Goal: Task Accomplishment & Management: Manage account settings

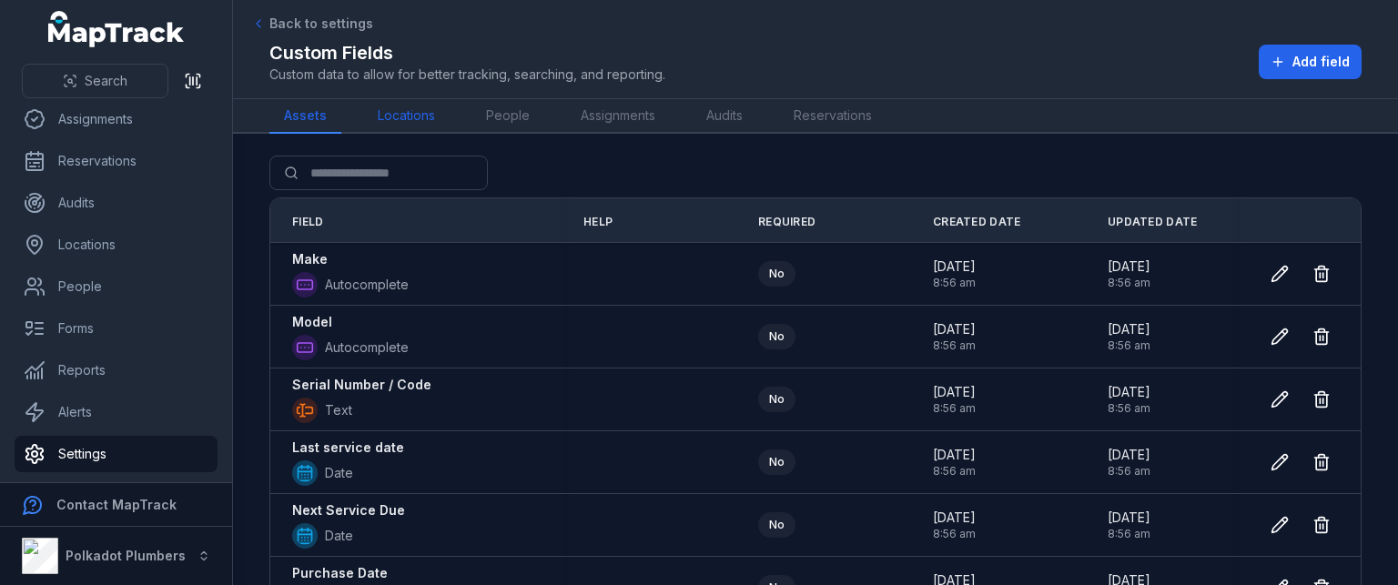
click at [435, 106] on link "Locations" at bounding box center [406, 116] width 86 height 35
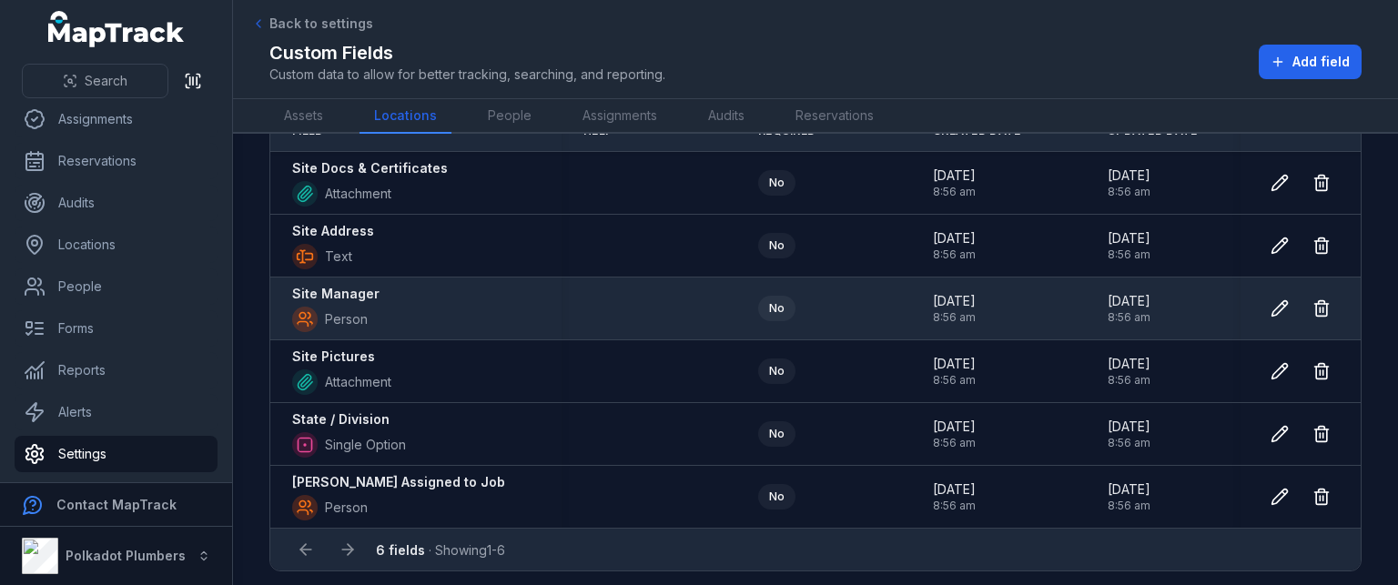
scroll to position [102, 0]
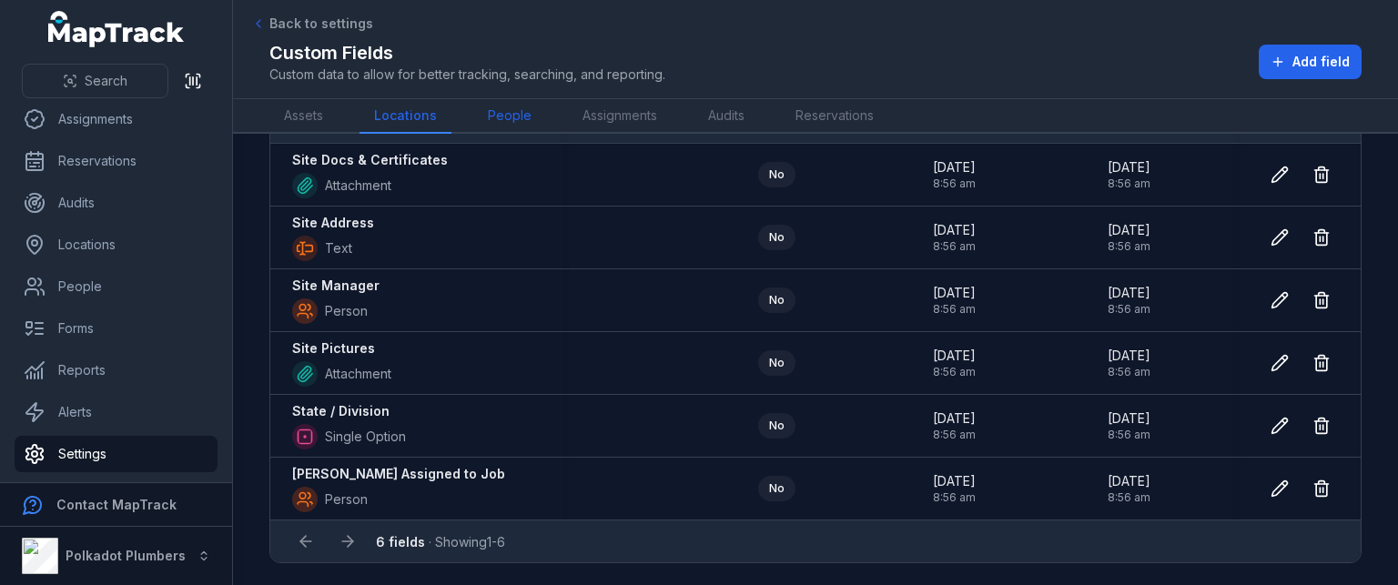
click at [503, 120] on link "People" at bounding box center [509, 116] width 73 height 35
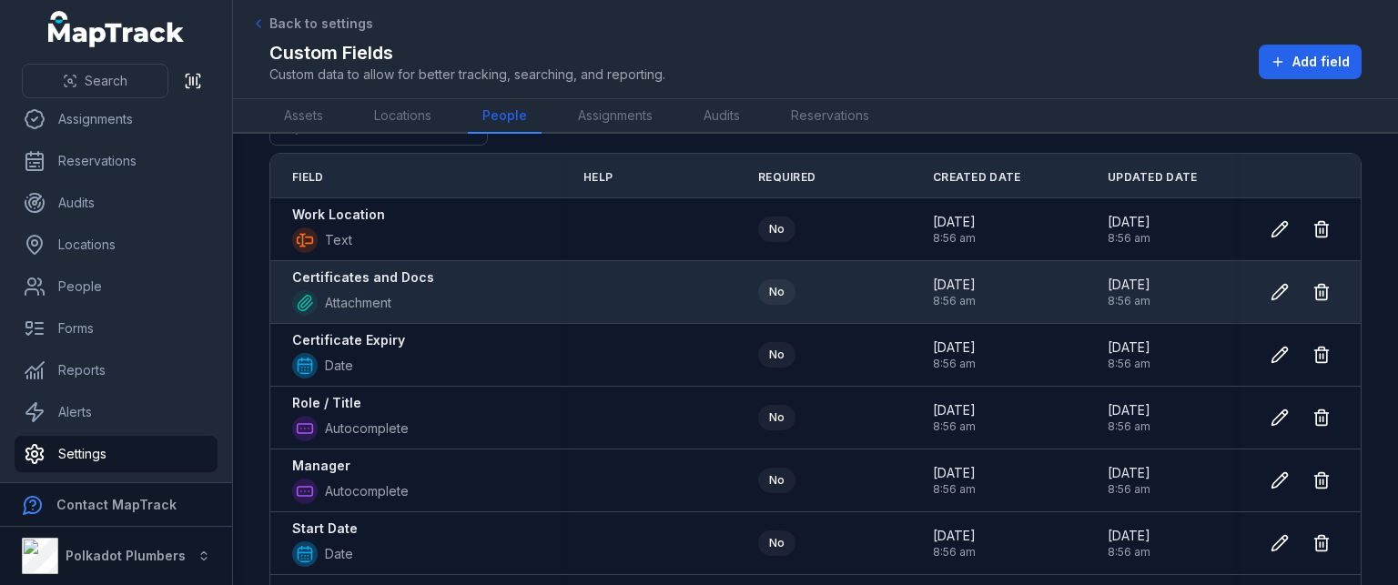
scroll to position [91, 0]
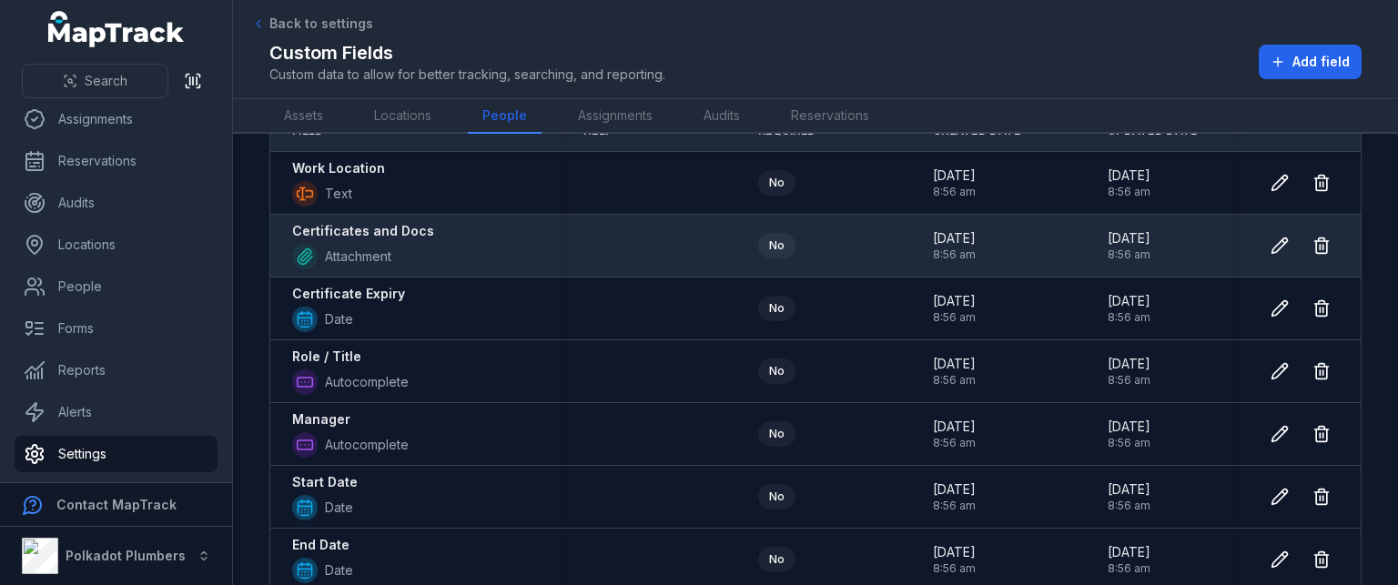
click at [415, 226] on strong "Certificates and Docs" at bounding box center [363, 231] width 142 height 18
click at [417, 225] on strong "Certificates and Docs" at bounding box center [363, 231] width 142 height 18
click at [491, 235] on div "Certificates and Docs Attachment" at bounding box center [416, 245] width 248 height 47
click at [1262, 249] on button at bounding box center [1279, 245] width 35 height 35
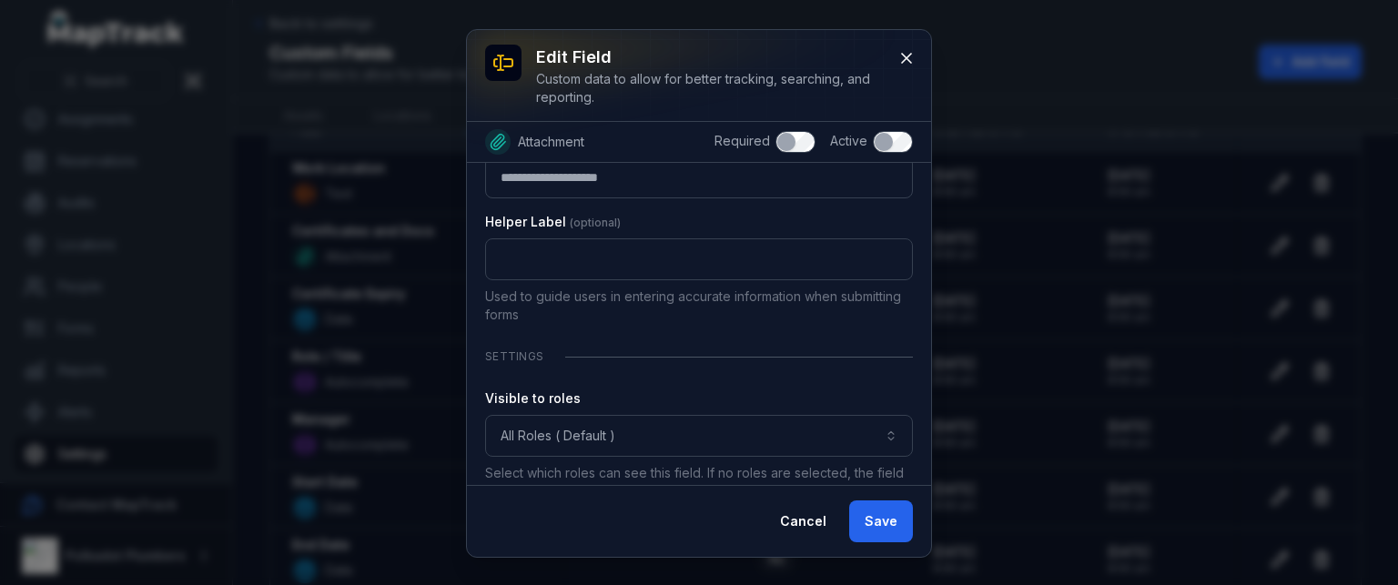
scroll to position [81, 0]
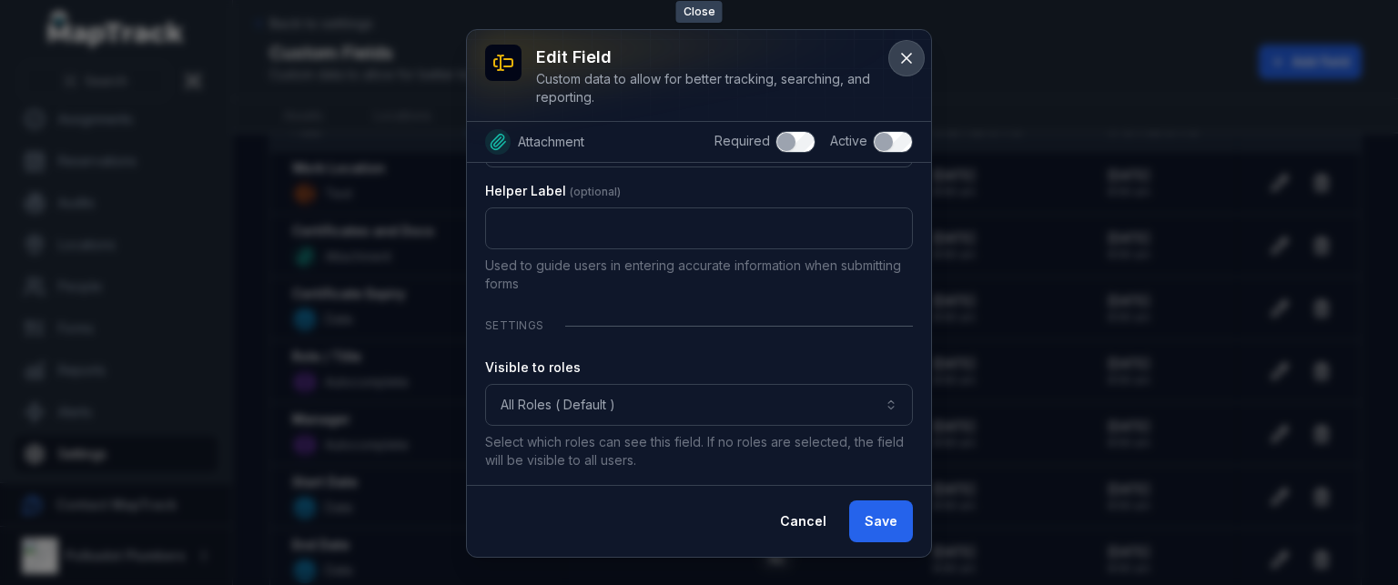
click at [896, 63] on button at bounding box center [906, 58] width 35 height 35
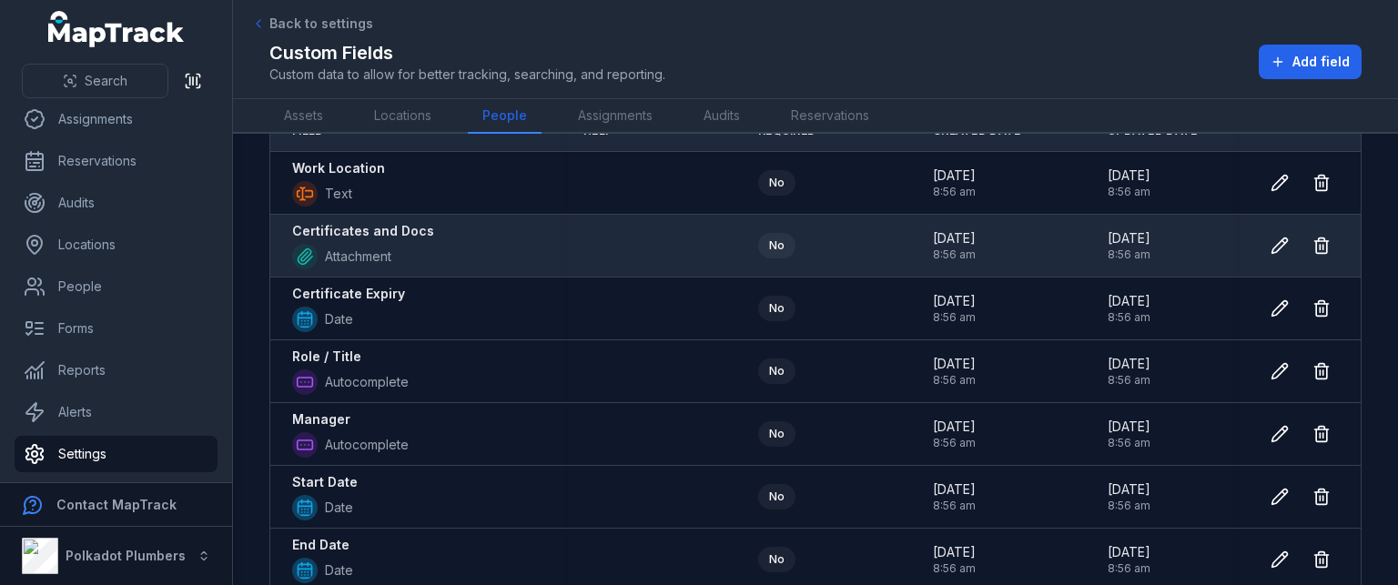
click at [950, 239] on span "[DATE]" at bounding box center [954, 238] width 43 height 18
click at [1272, 244] on icon at bounding box center [1279, 245] width 15 height 15
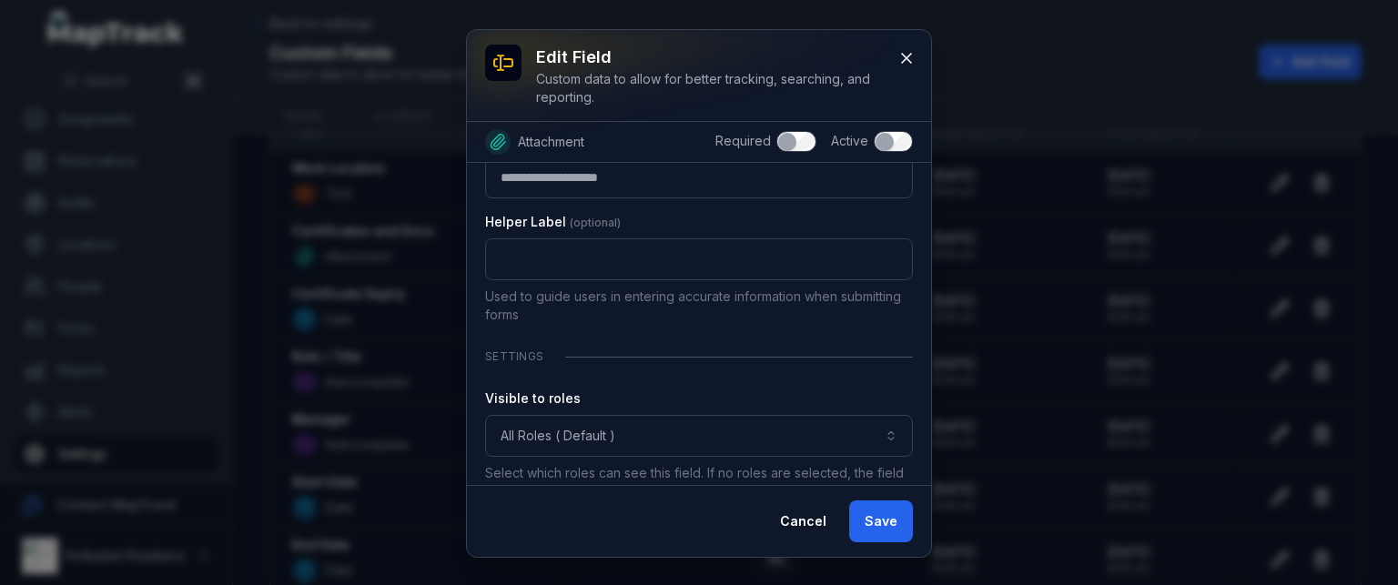
scroll to position [0, 0]
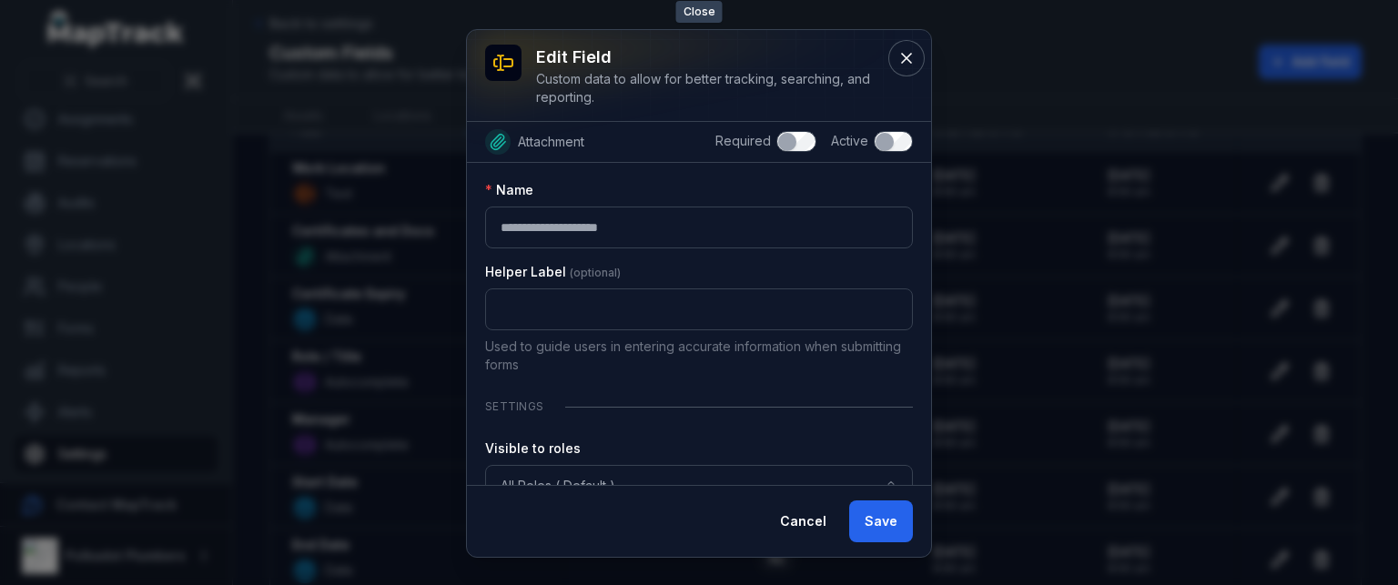
drag, startPoint x: 896, startPoint y: 53, endPoint x: 925, endPoint y: 117, distance: 70.5
click at [897, 53] on button at bounding box center [906, 58] width 35 height 35
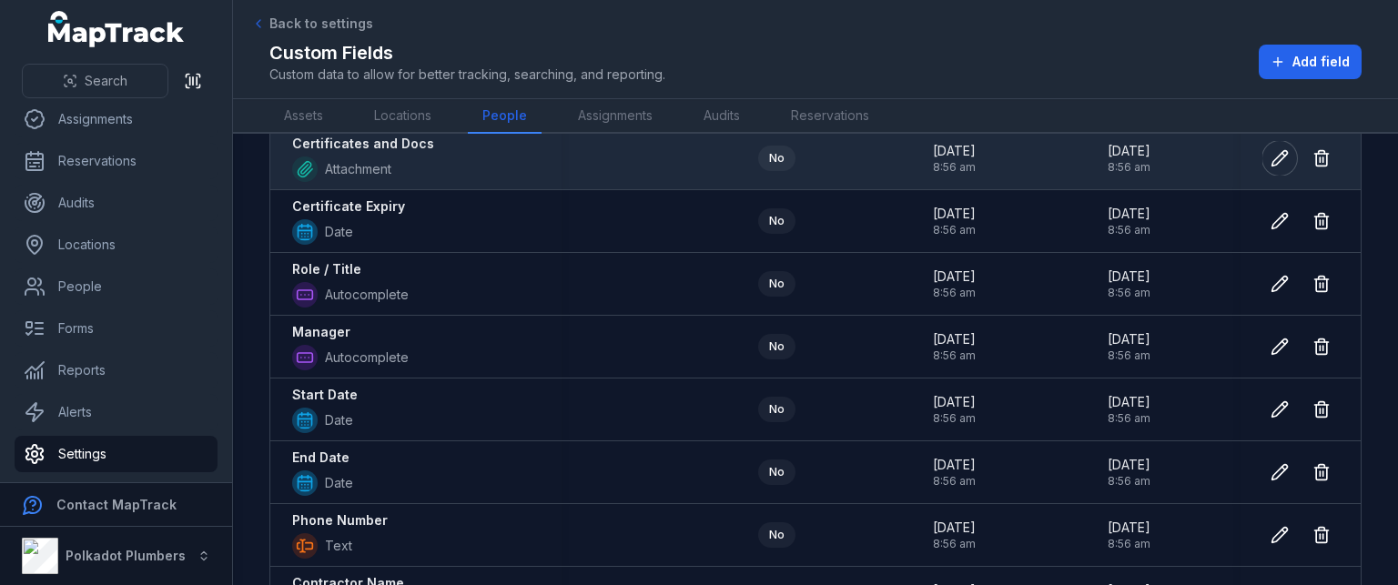
scroll to position [182, 0]
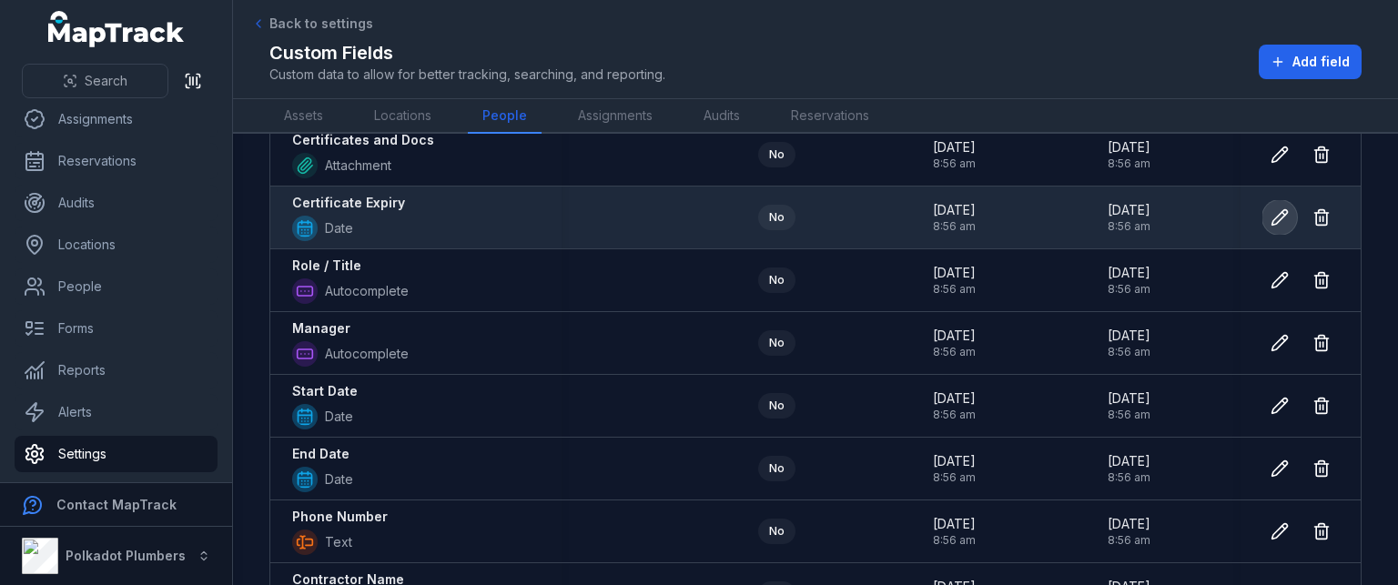
click at [1272, 228] on button at bounding box center [1279, 217] width 35 height 35
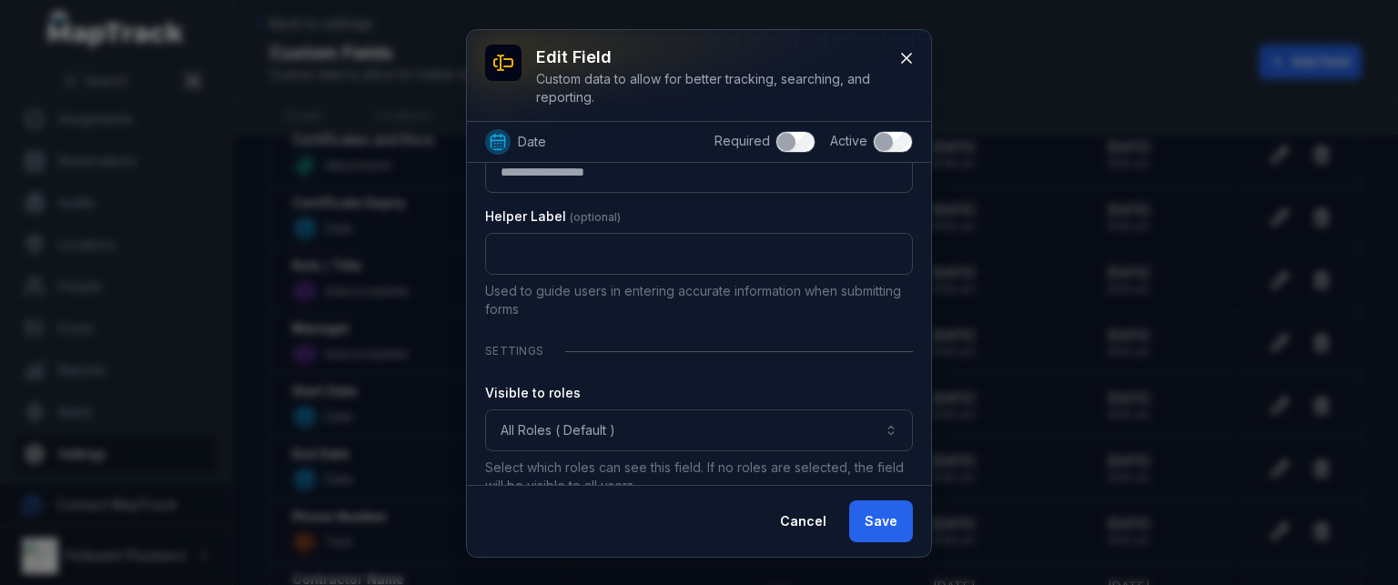
scroll to position [0, 0]
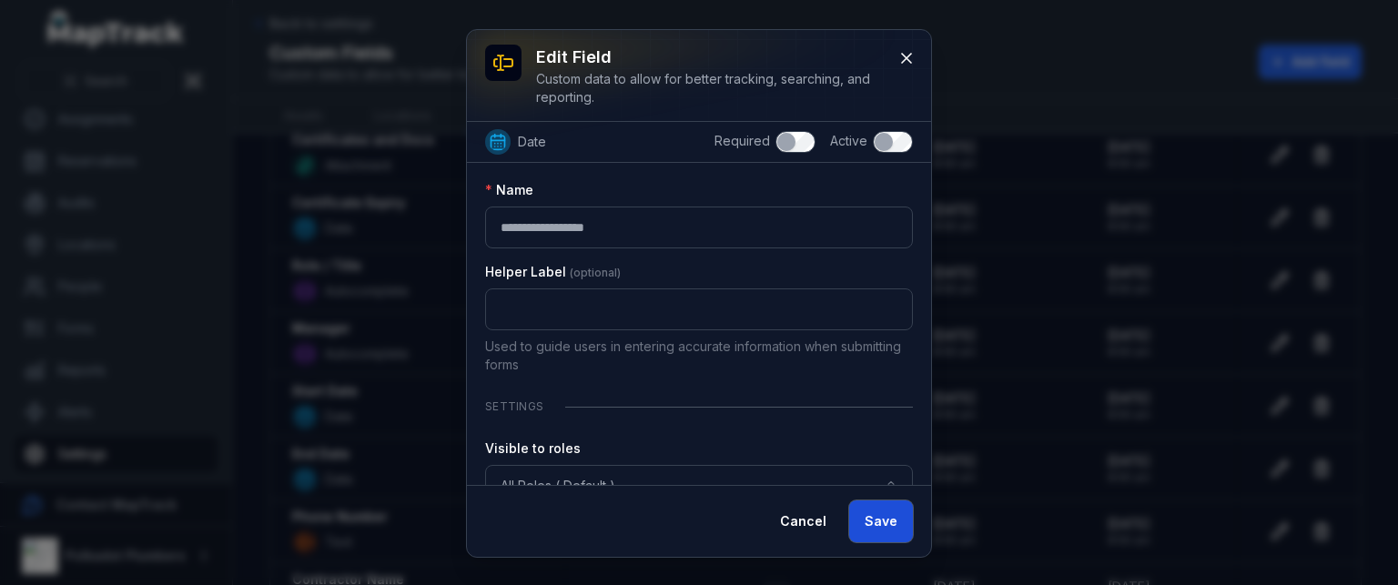
click at [863, 513] on button "Save" at bounding box center [881, 522] width 64 height 42
